Goal: Information Seeking & Learning: Understand process/instructions

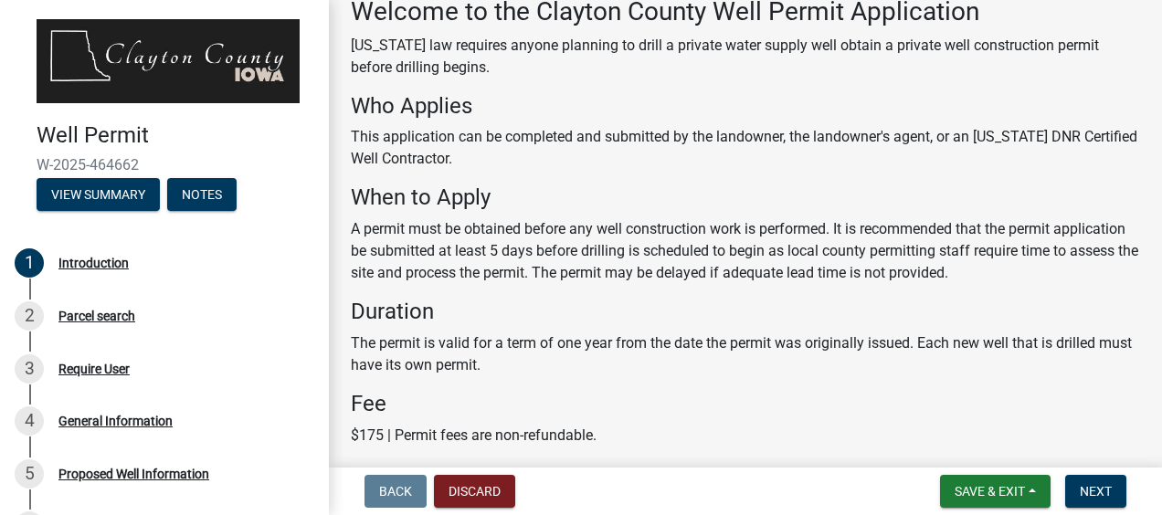
scroll to position [96, 0]
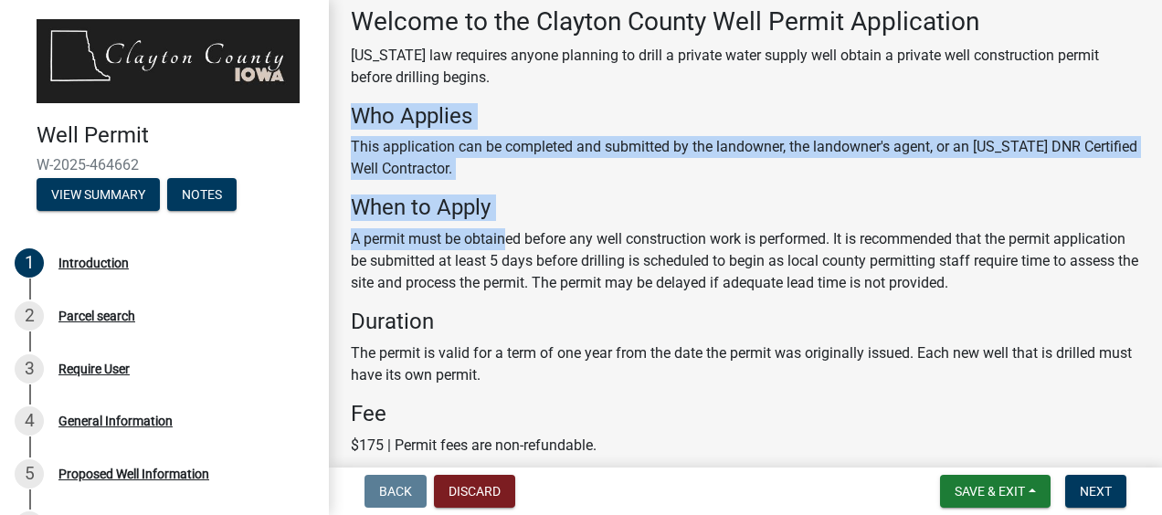
drag, startPoint x: 354, startPoint y: 111, endPoint x: 504, endPoint y: 227, distance: 189.7
click at [504, 227] on div "Welcome to the Clayton County Well Permit Application Iowa law requires anyone …" at bounding box center [746, 328] width 790 height 645
drag, startPoint x: 504, startPoint y: 227, endPoint x: 416, endPoint y: 94, distance: 159.4
click at [416, 94] on div "Welcome to the Clayton County Well Permit Application Iowa law requires anyone …" at bounding box center [746, 328] width 790 height 645
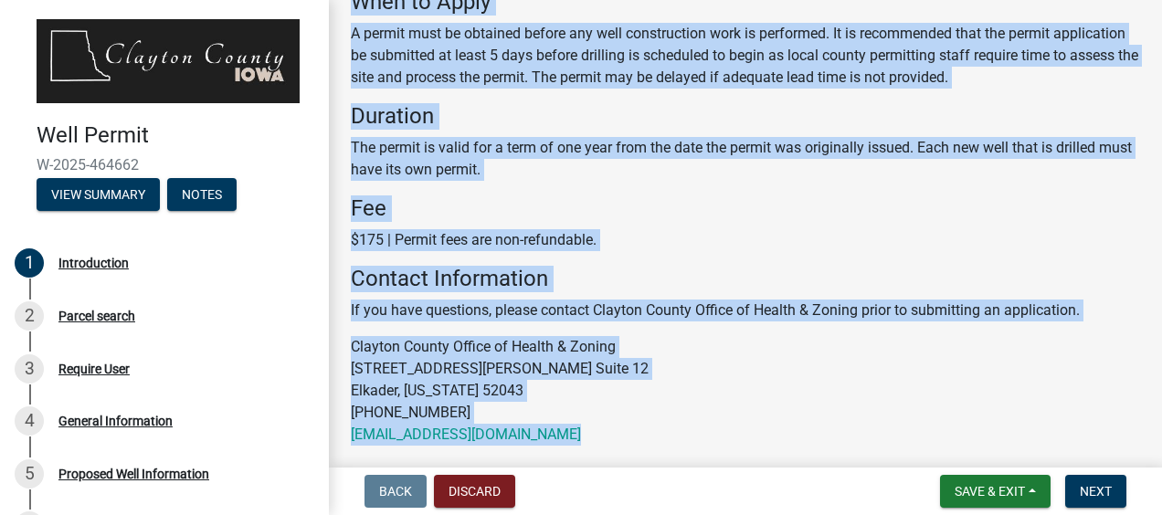
scroll to position [372, 0]
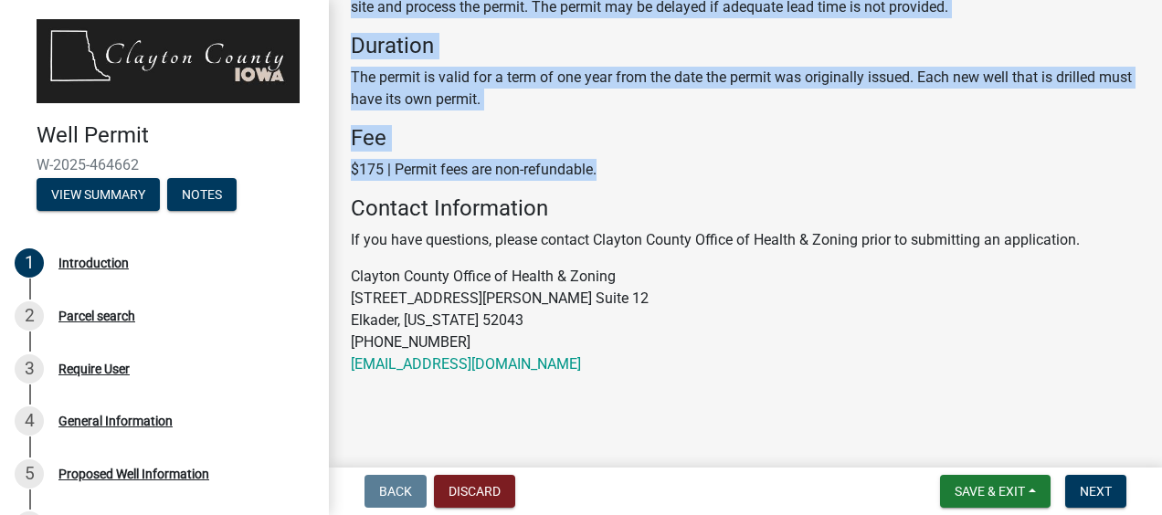
drag, startPoint x: 351, startPoint y: 51, endPoint x: 626, endPoint y: 165, distance: 297.8
click at [626, 165] on div "Welcome to the Clayton County Well Permit Application Iowa law requires anyone …" at bounding box center [746, 52] width 790 height 645
copy div "Iowa law requires anyone planning to drill a private water supply well obtain a…"
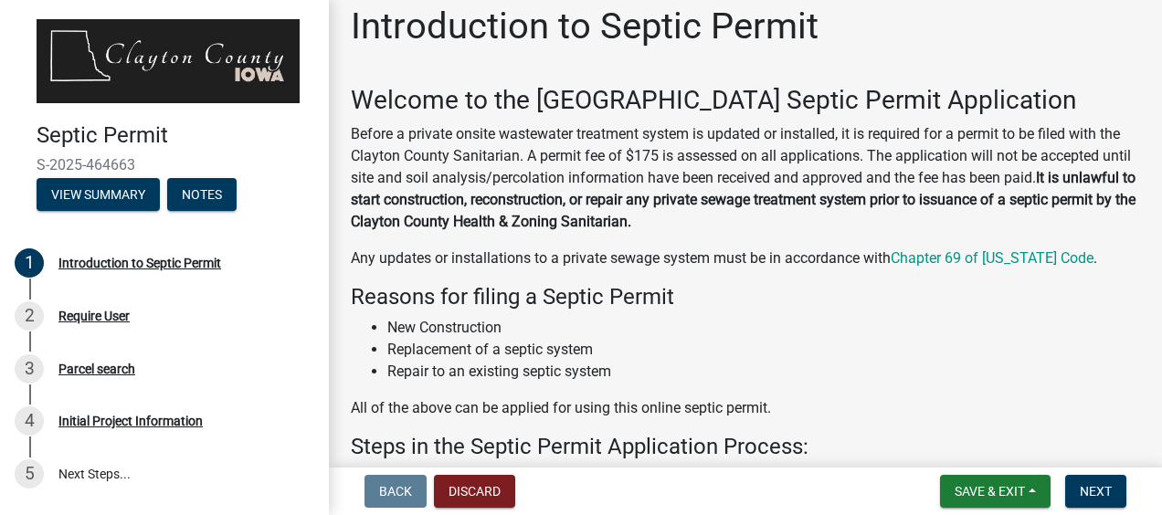
scroll to position [14, 0]
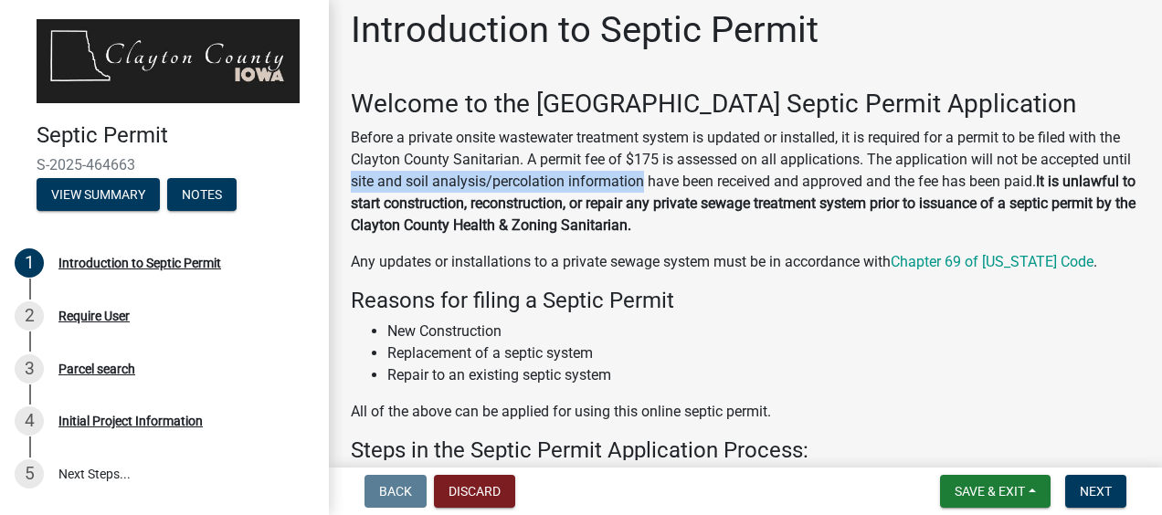
drag, startPoint x: 674, startPoint y: 181, endPoint x: 384, endPoint y: 184, distance: 290.6
click at [384, 184] on p "Before a private onsite wastewater treatment system is updated or installed, it…" at bounding box center [746, 182] width 790 height 110
copy p "site and soil analysis/percolation information"
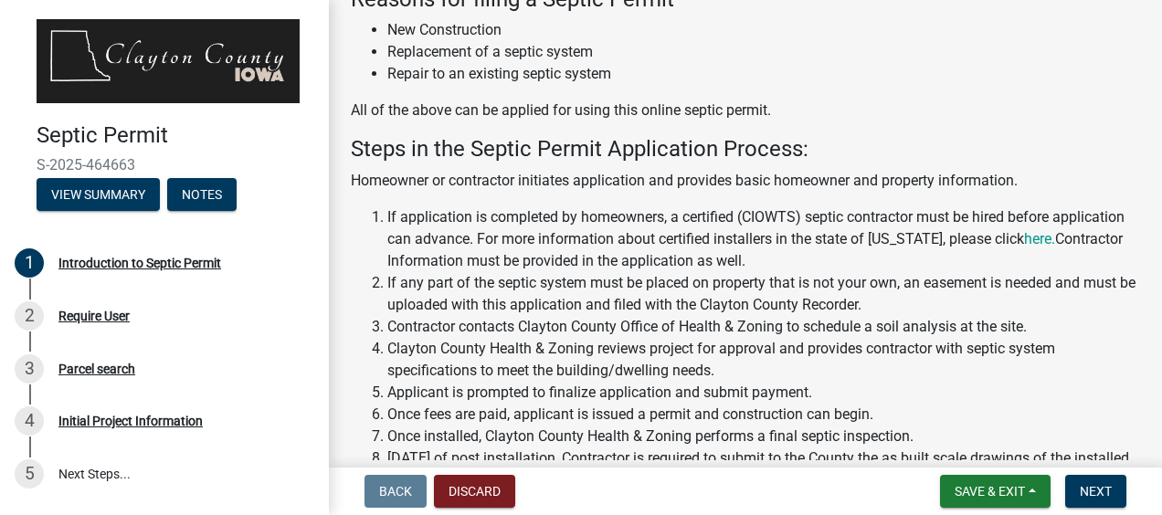
scroll to position [329, 0]
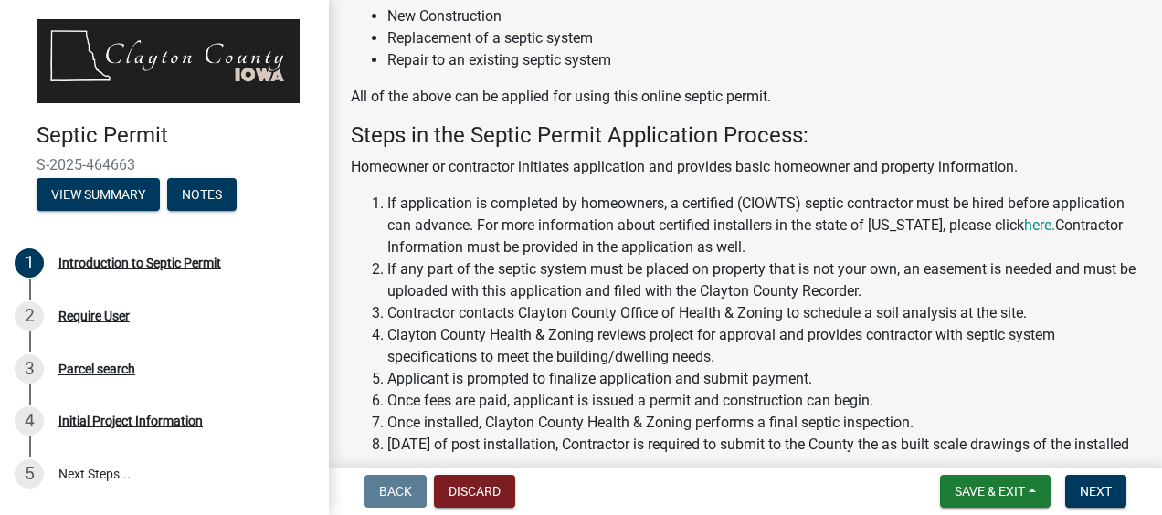
click at [420, 303] on li "Contractor contacts Clayton County Office of Health & Zoning to schedule a soil…" at bounding box center [763, 313] width 753 height 22
click at [387, 311] on li "Contractor contacts Clayton County Office of Health & Zoning to schedule a soil…" at bounding box center [763, 313] width 753 height 22
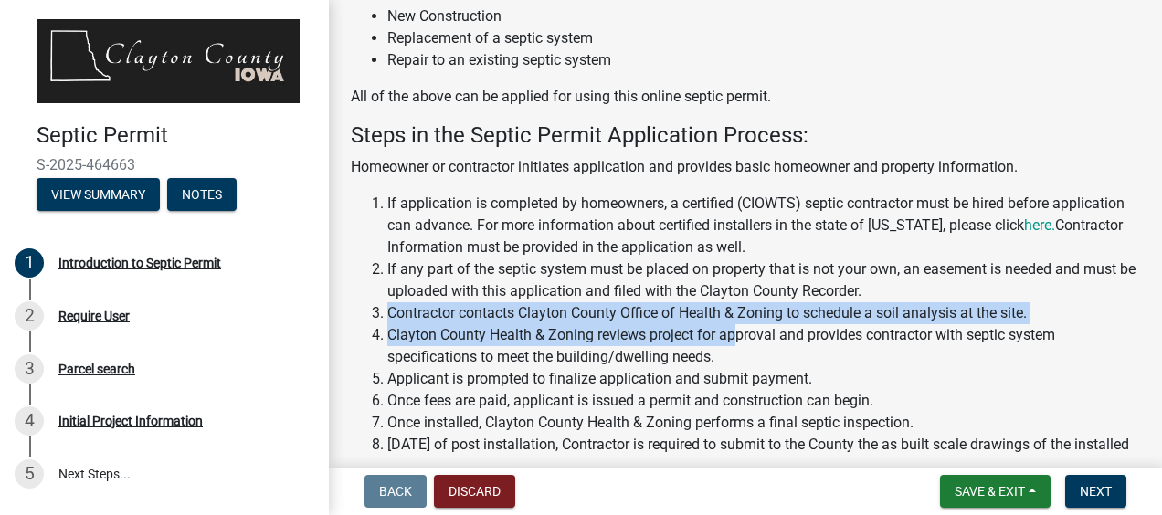
drag, startPoint x: 389, startPoint y: 311, endPoint x: 737, endPoint y: 335, distance: 349.0
click at [737, 335] on ol "If application is completed by homeowners, a certified (CIOWTS) septic contract…" at bounding box center [746, 335] width 790 height 285
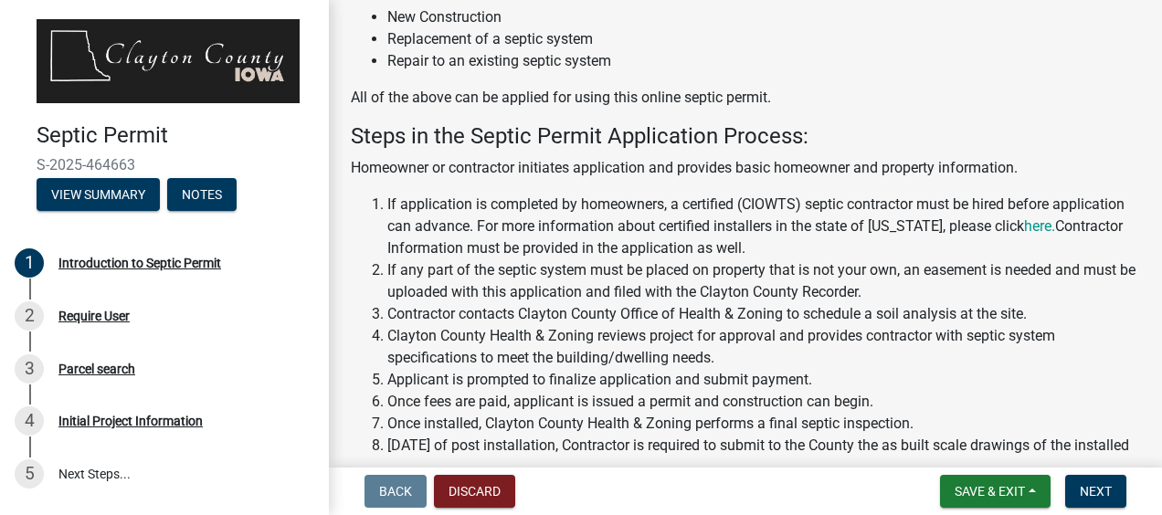
click at [353, 133] on h4 "Steps in the Septic Permit Application Process:" at bounding box center [746, 136] width 790 height 27
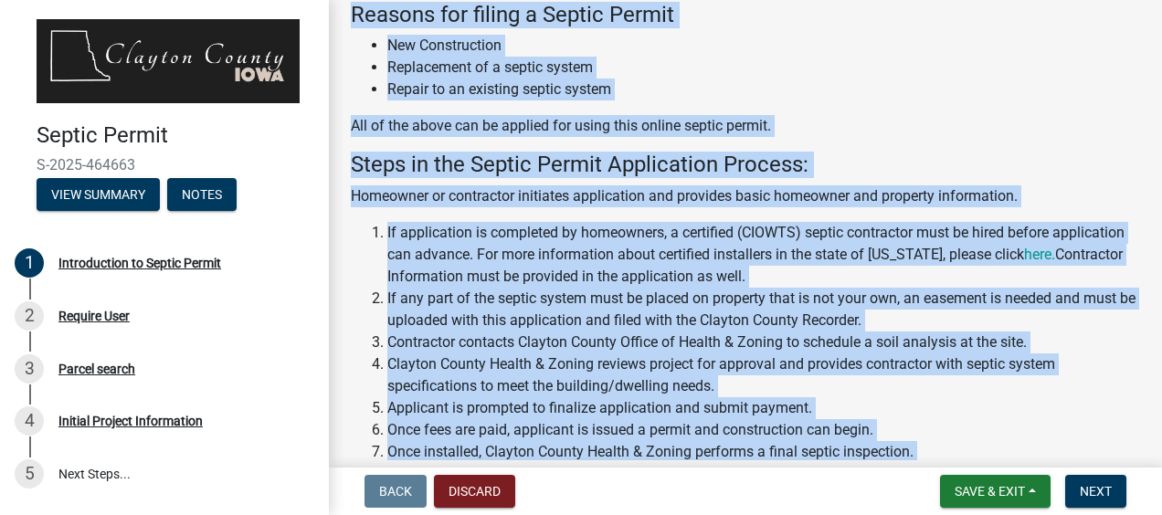
scroll to position [627, 0]
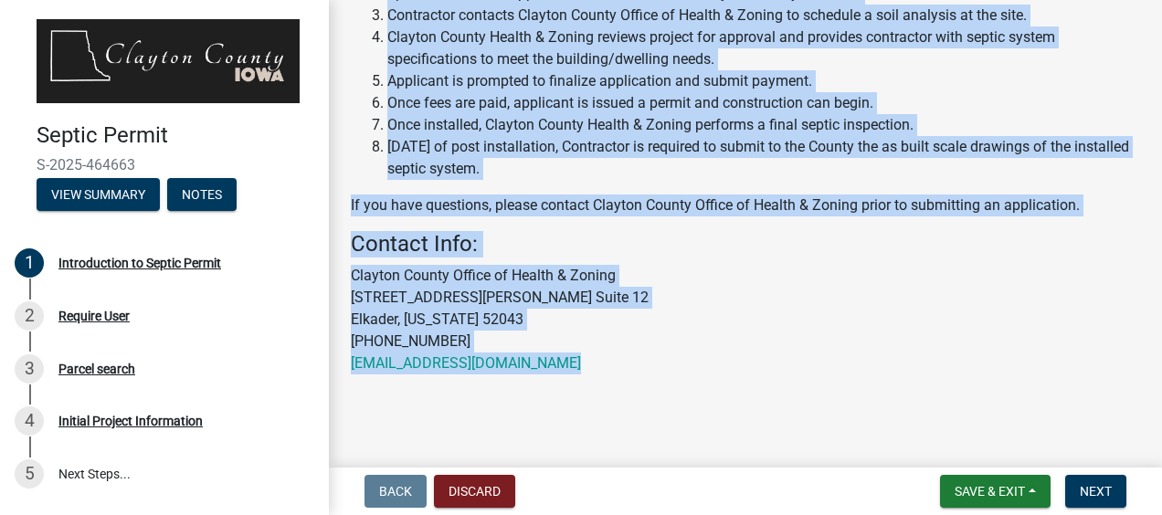
drag, startPoint x: 351, startPoint y: 106, endPoint x: 643, endPoint y: 162, distance: 297.7
copy div "Before a private onsite wastewater treatment system is updated or installed, it…"
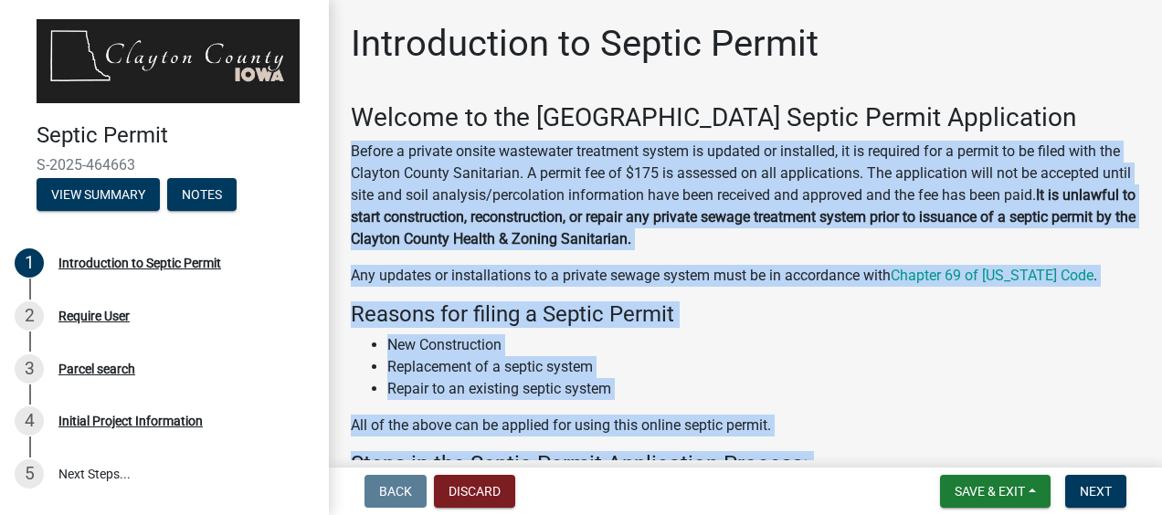
scroll to position [0, 0]
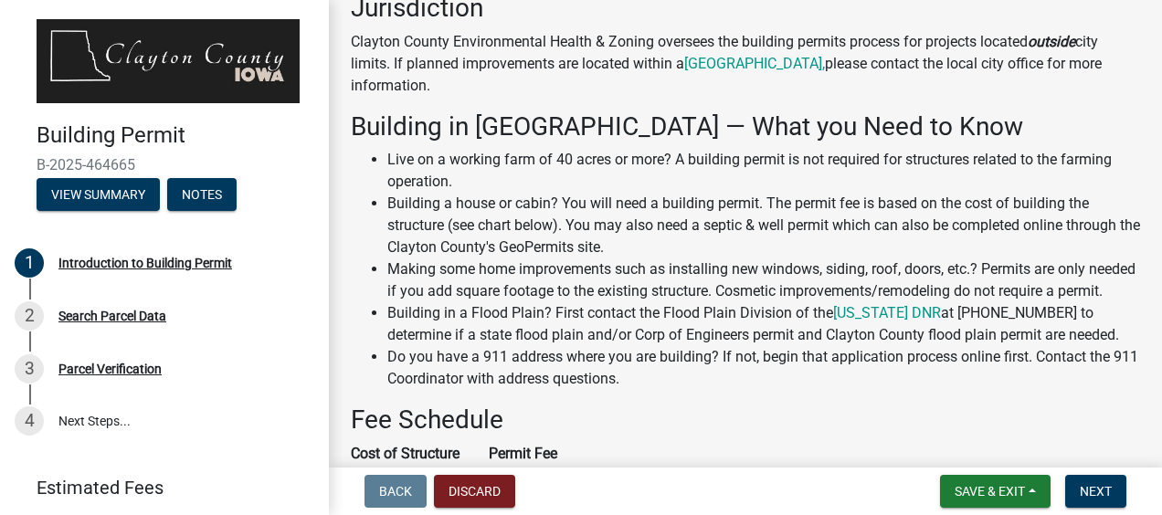
scroll to position [491, 0]
click at [721, 290] on li "Making some home improvements such as installing new windows, siding, roof, doo…" at bounding box center [763, 280] width 753 height 44
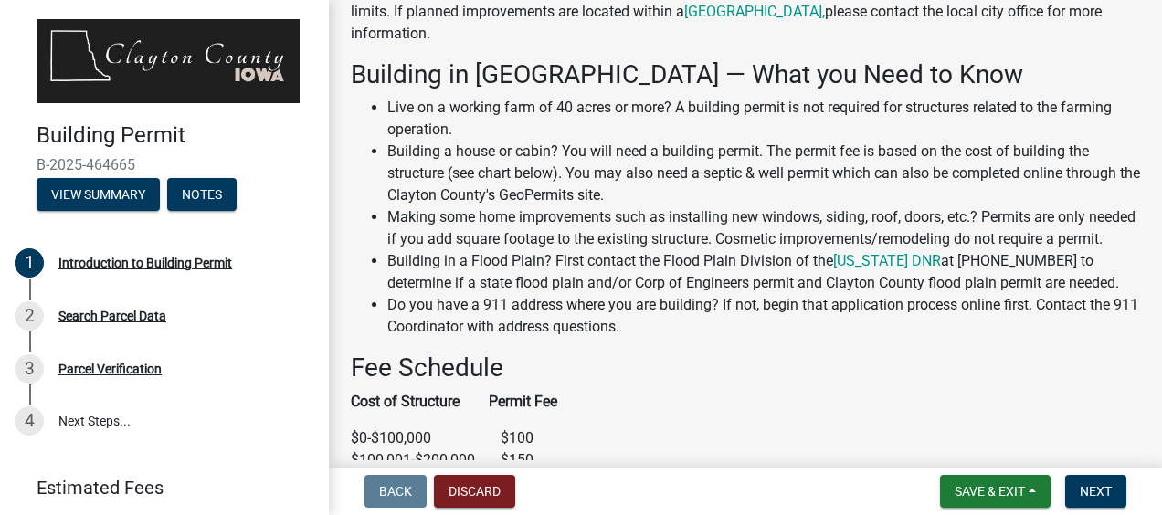
scroll to position [539, 0]
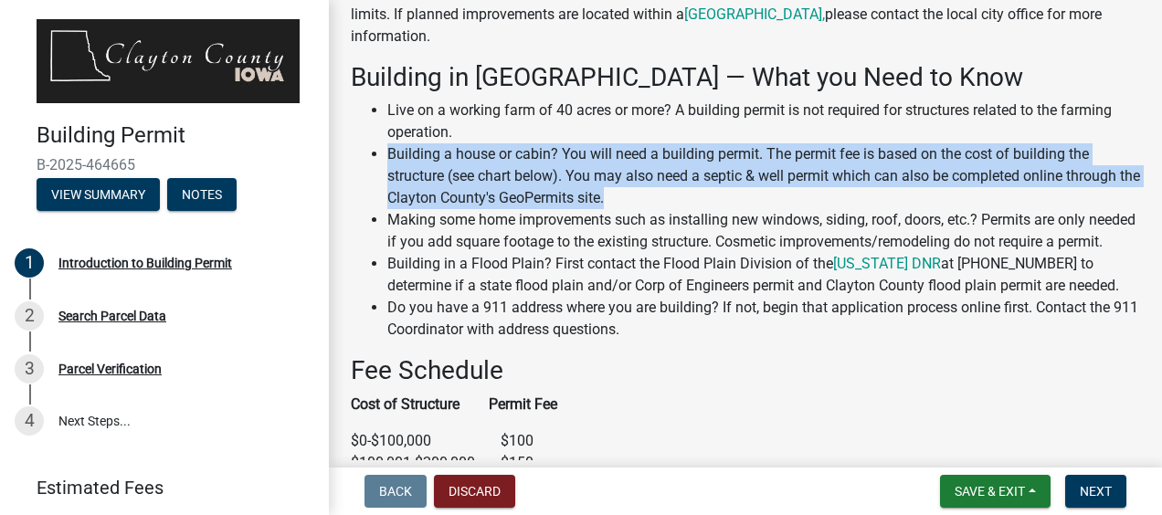
drag, startPoint x: 631, startPoint y: 195, endPoint x: 387, endPoint y: 164, distance: 245.1
click at [387, 164] on li "Building a house or cabin? You will need a building permit. The permit fee is b…" at bounding box center [763, 176] width 753 height 66
copy li "Building a house or cabin? You will need a building permit. The permit fee is b…"
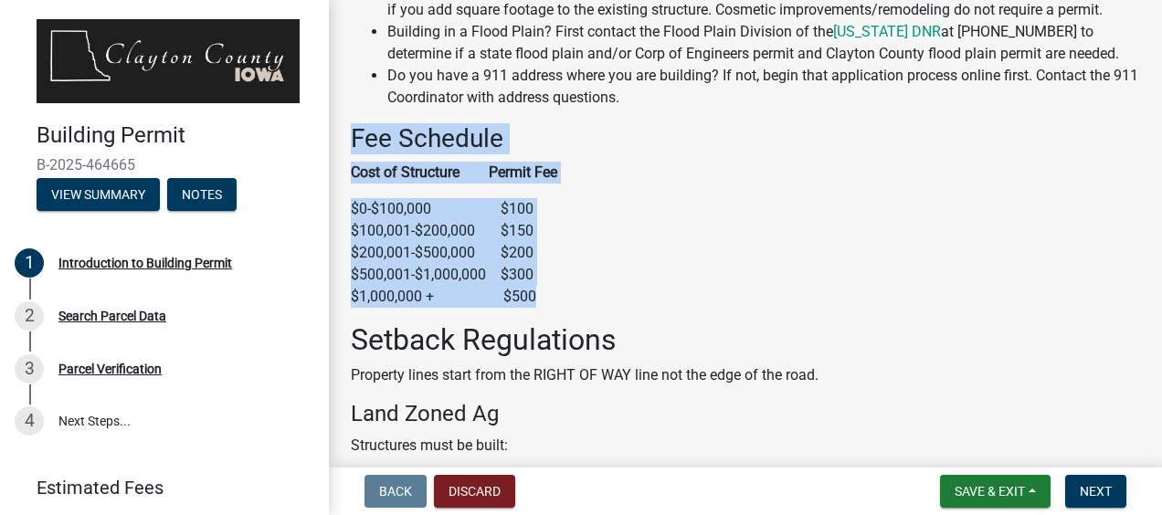
drag, startPoint x: 353, startPoint y: 157, endPoint x: 535, endPoint y: 318, distance: 243.5
click at [535, 318] on div "Welcome to [GEOGRAPHIC_DATA]'s Building Permit Application If you're unfamiliar…" at bounding box center [746, 180] width 790 height 1699
copy div "Fee Schedule Cost of Structure Permit Fee $0-$100,000 $100 $100,001-$200,000 $1…"
